Goal: Task Accomplishment & Management: Manage account settings

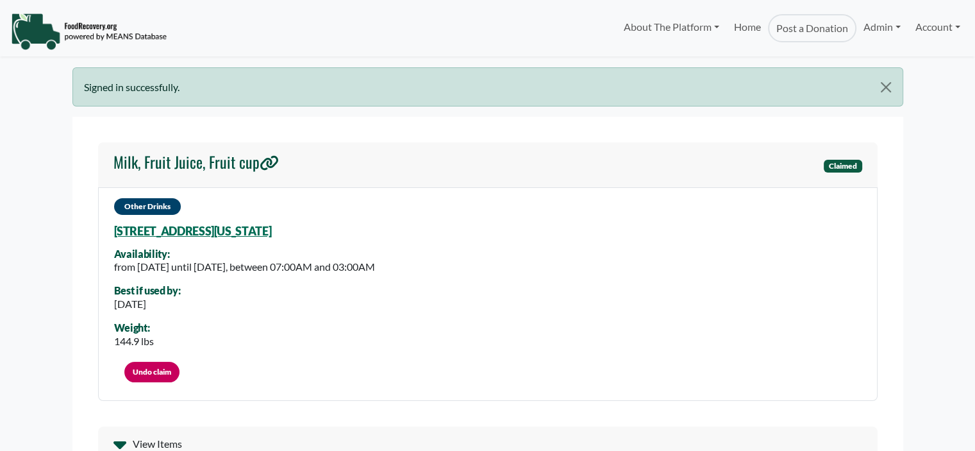
select select "Language Translate Widget"
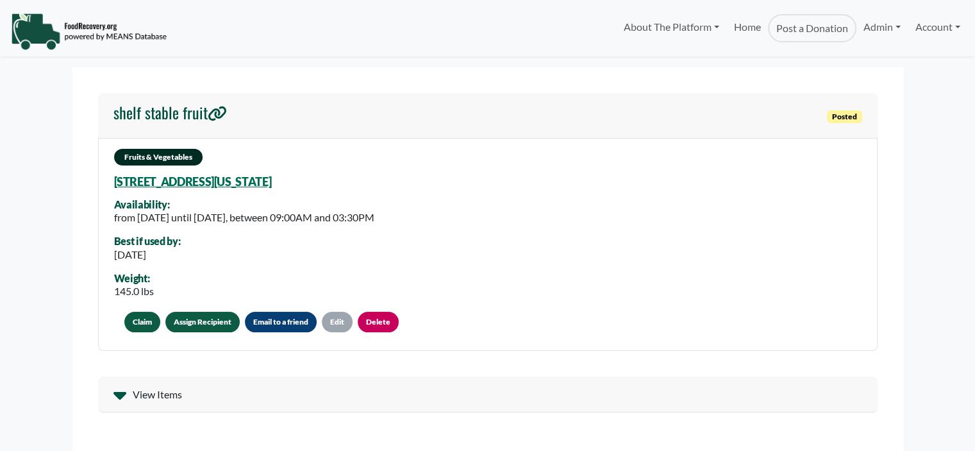
select select "Language Translate Widget"
click at [213, 324] on link "Assign Recipient" at bounding box center [202, 322] width 74 height 21
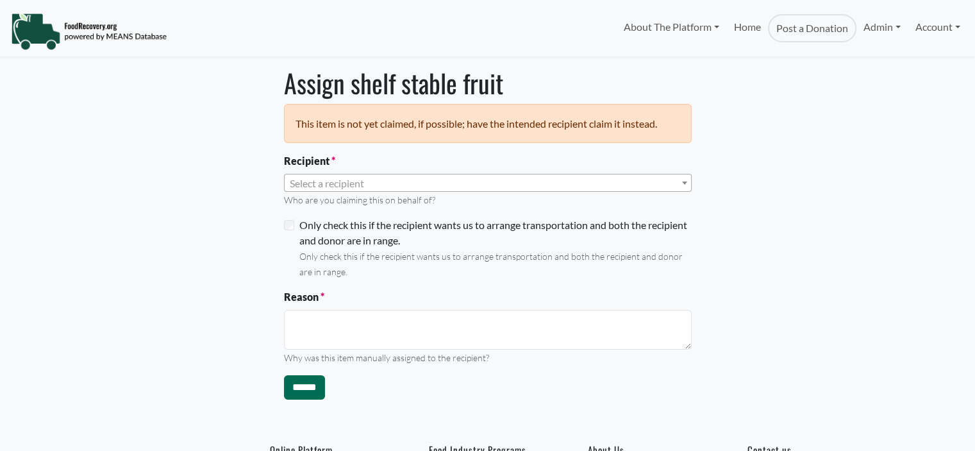
click at [328, 187] on span "Select a recipient" at bounding box center [327, 183] width 74 height 12
select select "Language Translate Widget"
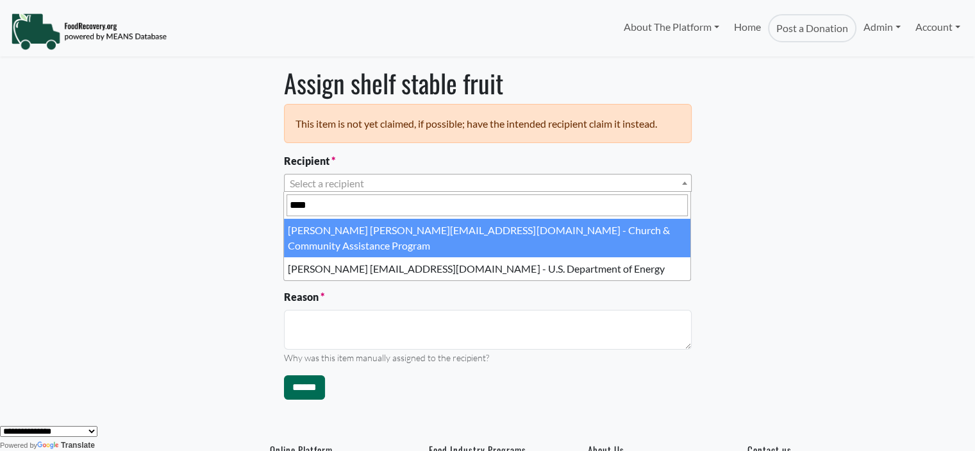
type input "****"
drag, startPoint x: 327, startPoint y: 225, endPoint x: 324, endPoint y: 282, distance: 56.5
select select "****"
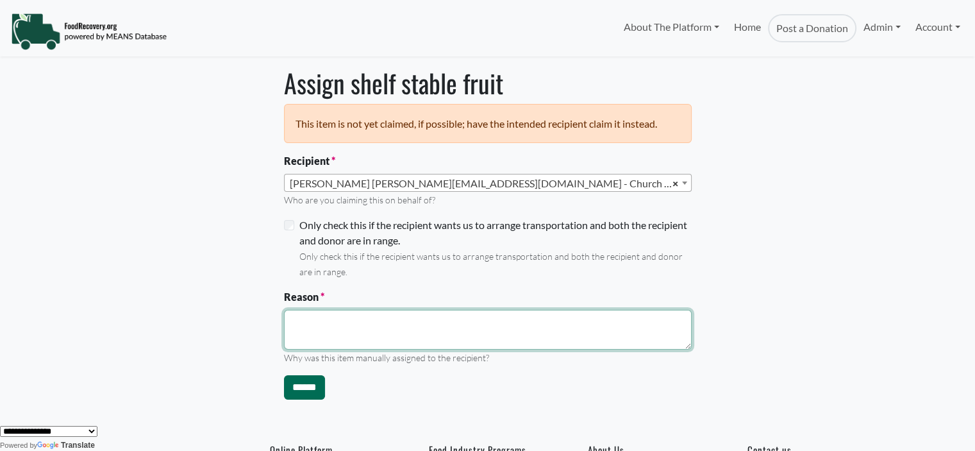
click at [321, 328] on textarea "Reason" at bounding box center [488, 330] width 408 height 40
type textarea "**********"
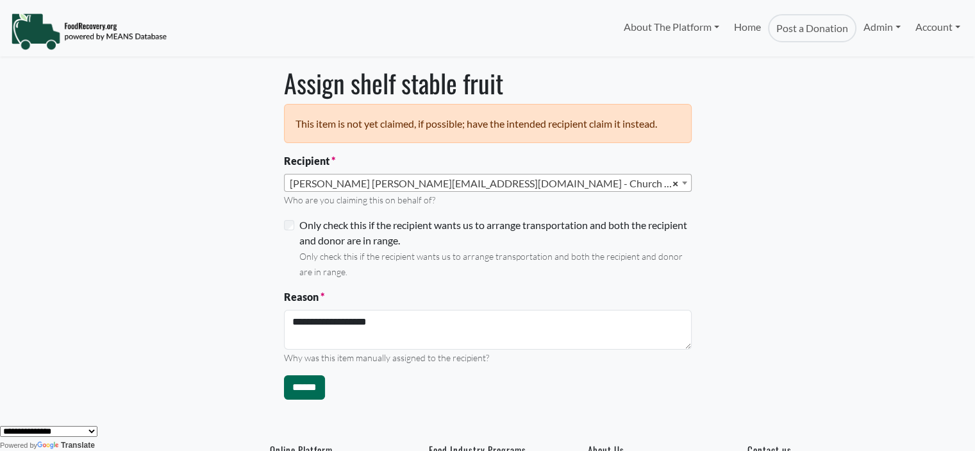
click at [290, 231] on div "Only check this if the recipient wants us to arrange transportation and both th…" at bounding box center [488, 248] width 408 height 62
click at [226, 243] on div "**********" at bounding box center [488, 238] width 846 height 342
click at [305, 385] on input "******" at bounding box center [304, 387] width 41 height 24
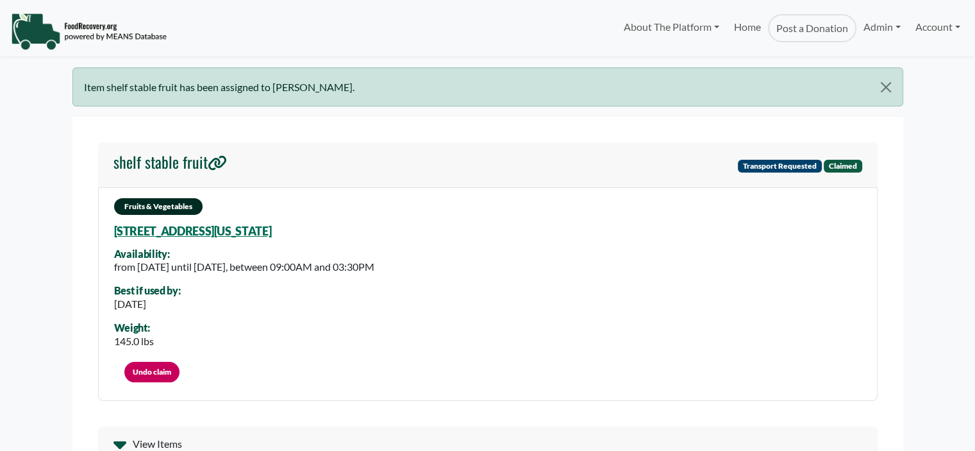
select select "Language Translate Widget"
drag, startPoint x: 349, startPoint y: 235, endPoint x: 208, endPoint y: 238, distance: 141.1
click at [208, 238] on div "Fruits & Vegetables 5056 Tacon Dr, Orlando, Florida, 32837 4821 Availability: f…" at bounding box center [488, 294] width 780 height 214
click at [433, 235] on div "Fruits & Vegetables 5056 Tacon Dr, Orlando, Florida, 32837 4821 Availability: f…" at bounding box center [488, 294] width 780 height 214
drag, startPoint x: 259, startPoint y: 230, endPoint x: 107, endPoint y: 228, distance: 152.0
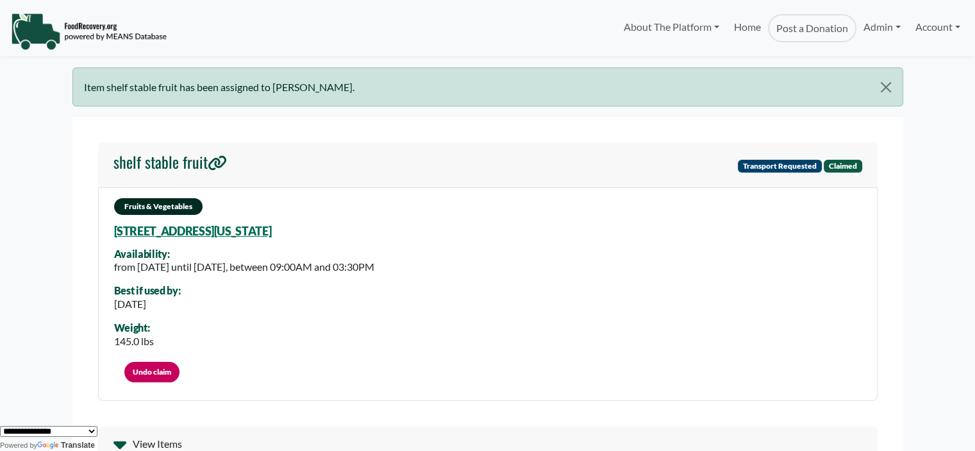
click at [107, 228] on div "Fruits & Vegetables 5056 Tacon Dr, Orlando, Florida, 32837 4821 Availability: f…" at bounding box center [488, 294] width 780 height 214
drag, startPoint x: 100, startPoint y: 230, endPoint x: 346, endPoint y: 236, distance: 245.7
click at [346, 236] on div "Fruits & Vegetables 5056 Tacon Dr, Orlando, Florida, 32837 4821 Availability: f…" at bounding box center [488, 294] width 780 height 214
copy link "[STREET_ADDRESS][US_STATE]"
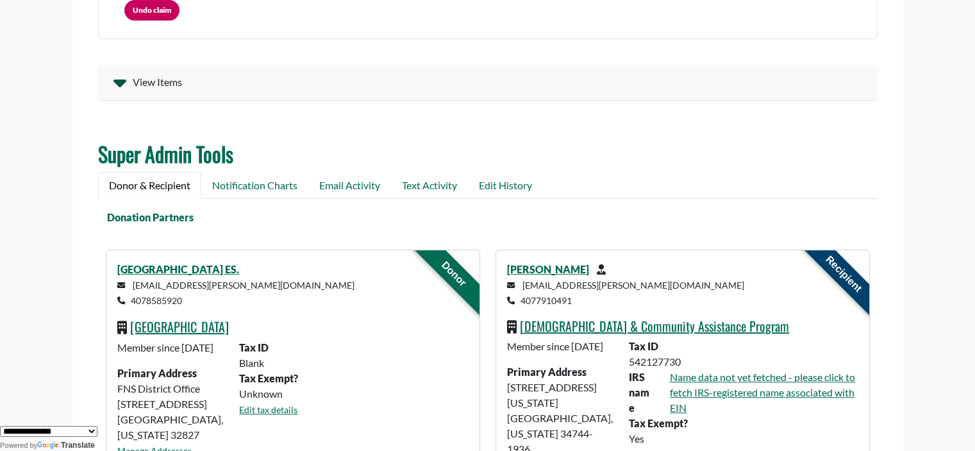
scroll to position [364, 0]
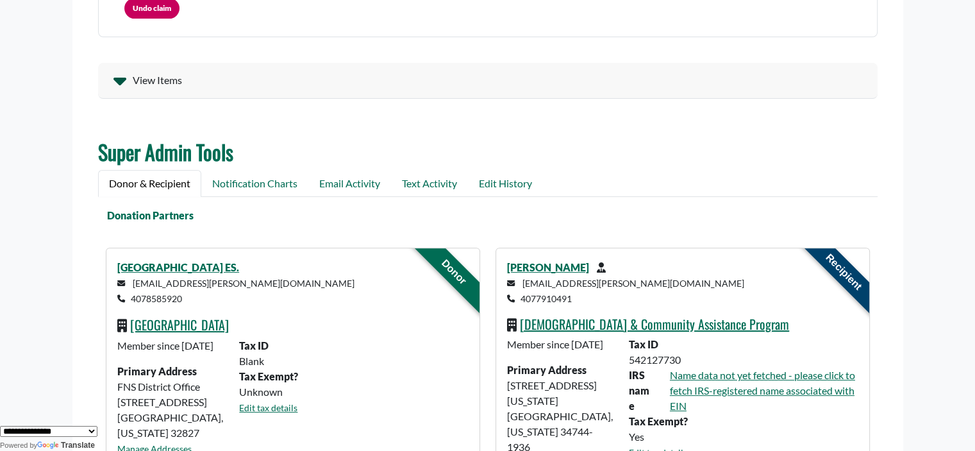
drag, startPoint x: 215, startPoint y: 297, endPoint x: 133, endPoint y: 296, distance: 81.4
click at [133, 296] on p "starletha.foster@ocps.net 4078585920" at bounding box center [292, 290] width 351 height 31
copy small "4078585920"
